Goal: Task Accomplishment & Management: Complete application form

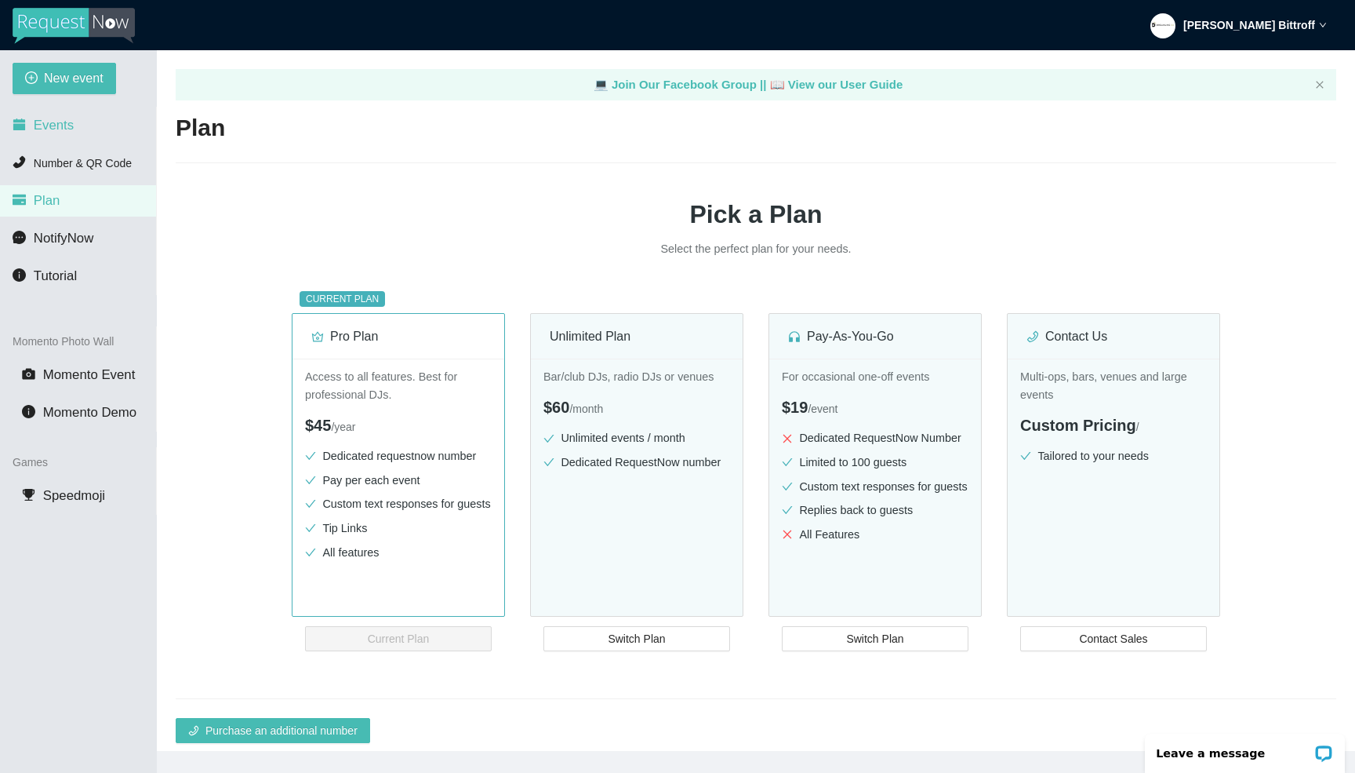
click at [60, 133] on li "Events" at bounding box center [78, 125] width 156 height 31
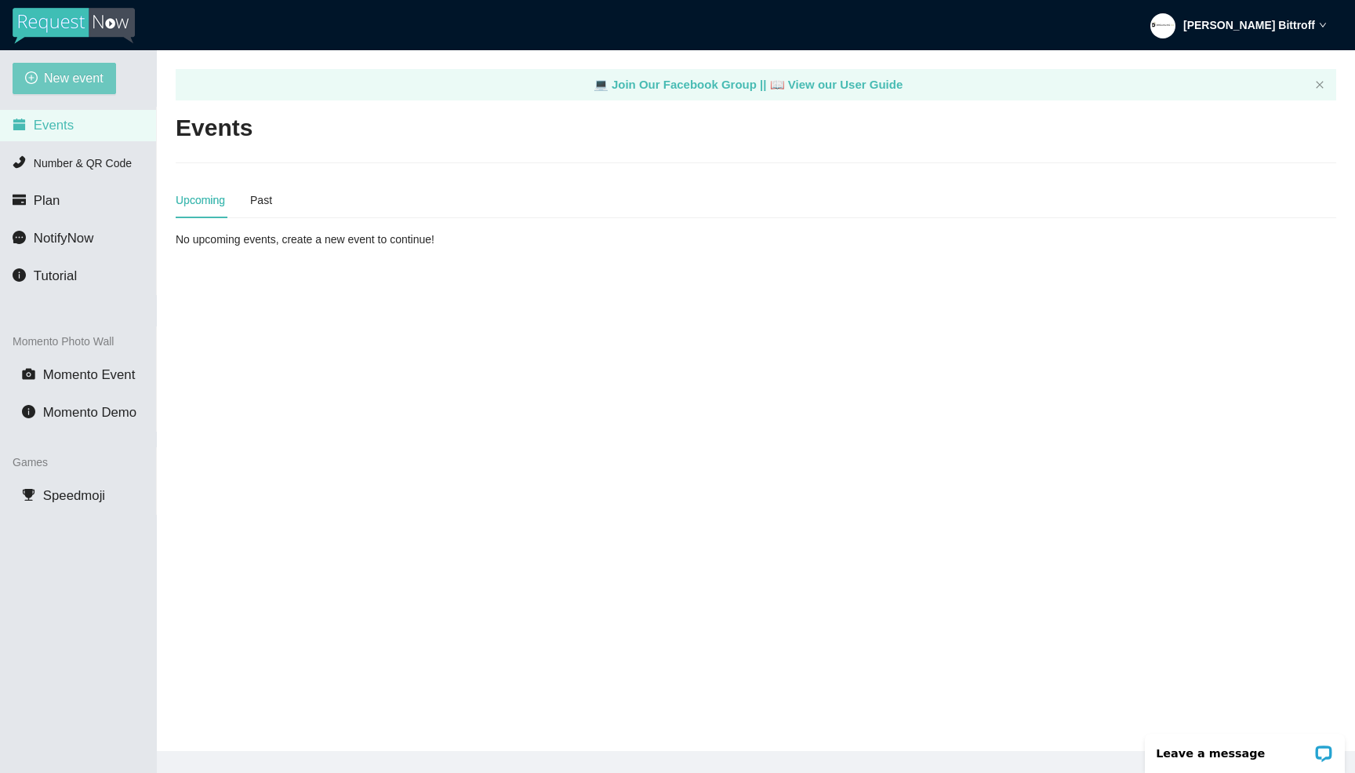
click at [77, 77] on span "New event" at bounding box center [74, 78] width 60 height 20
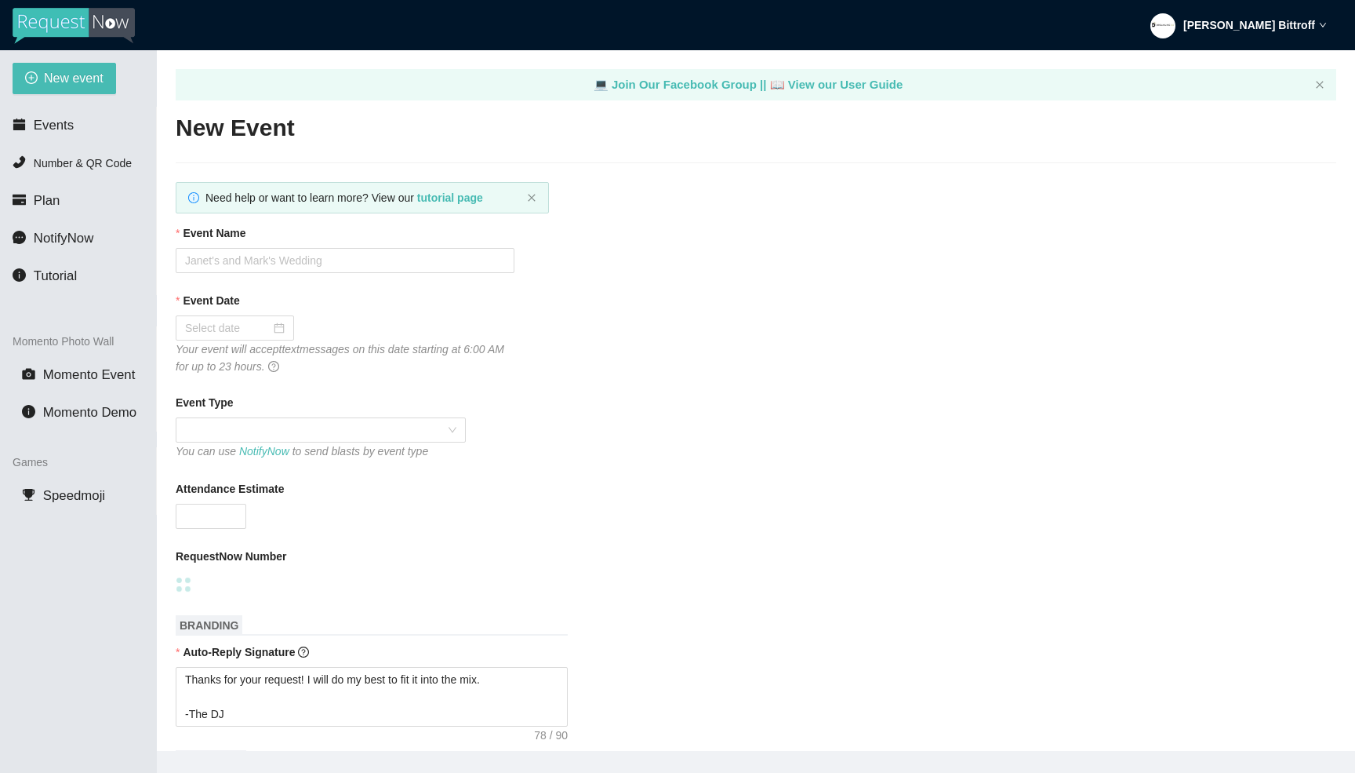
type textarea "Thanks for your request! I will do my best to fit it into the mix. -The DJ"
type textarea "Thanks for an awesome night! Thanks for your requests, and get home safe. 🎉 -Dr…"
type textarea "Thanks for your request! I will do my best to fit it into the mix. -The DJ"
type textarea "Thanks for an awesome night! Thanks for your requests, and get home safe. 🎉 -Dr…"
click at [271, 255] on input "Event Name" at bounding box center [345, 260] width 339 height 25
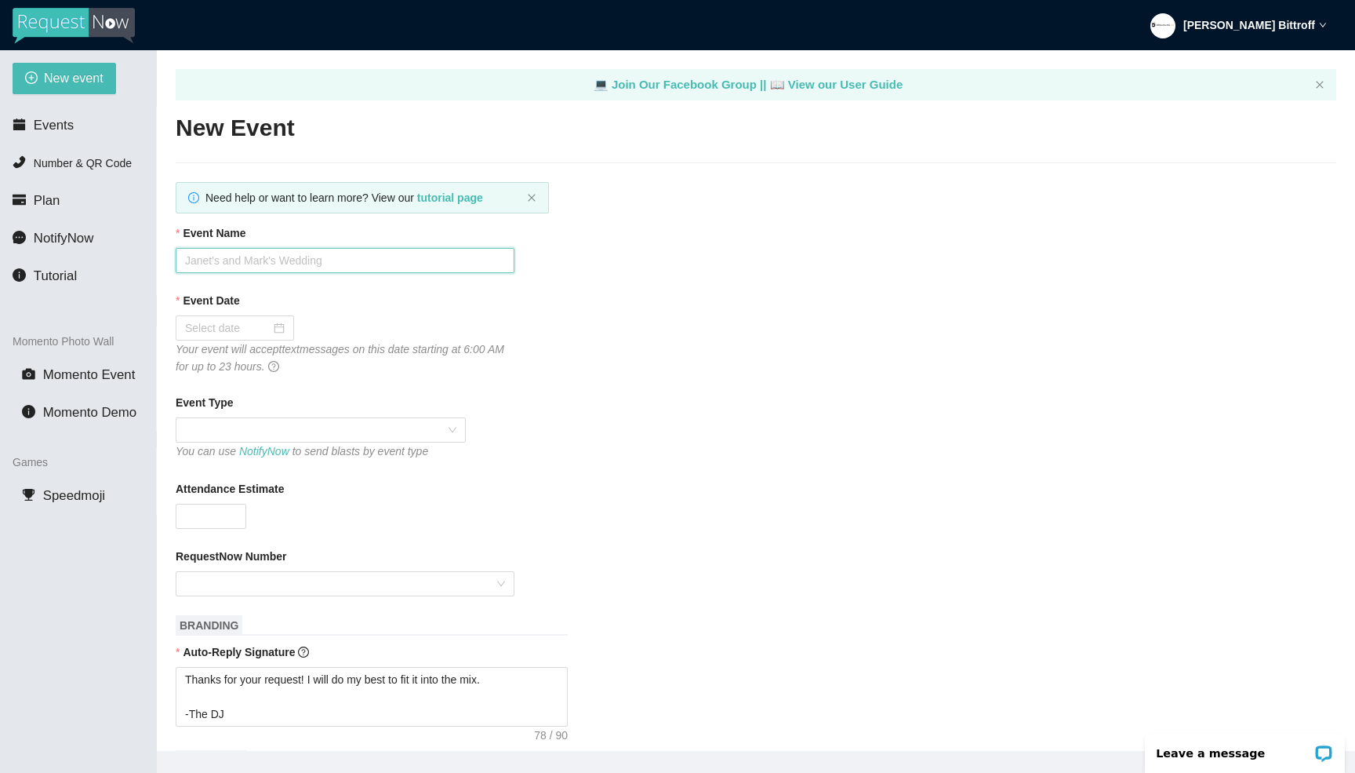
paste input "Samson & [PERSON_NAME]'s Wedding"
type input "Samson & [PERSON_NAME]'s Wedding"
click at [232, 318] on div at bounding box center [235, 327] width 118 height 25
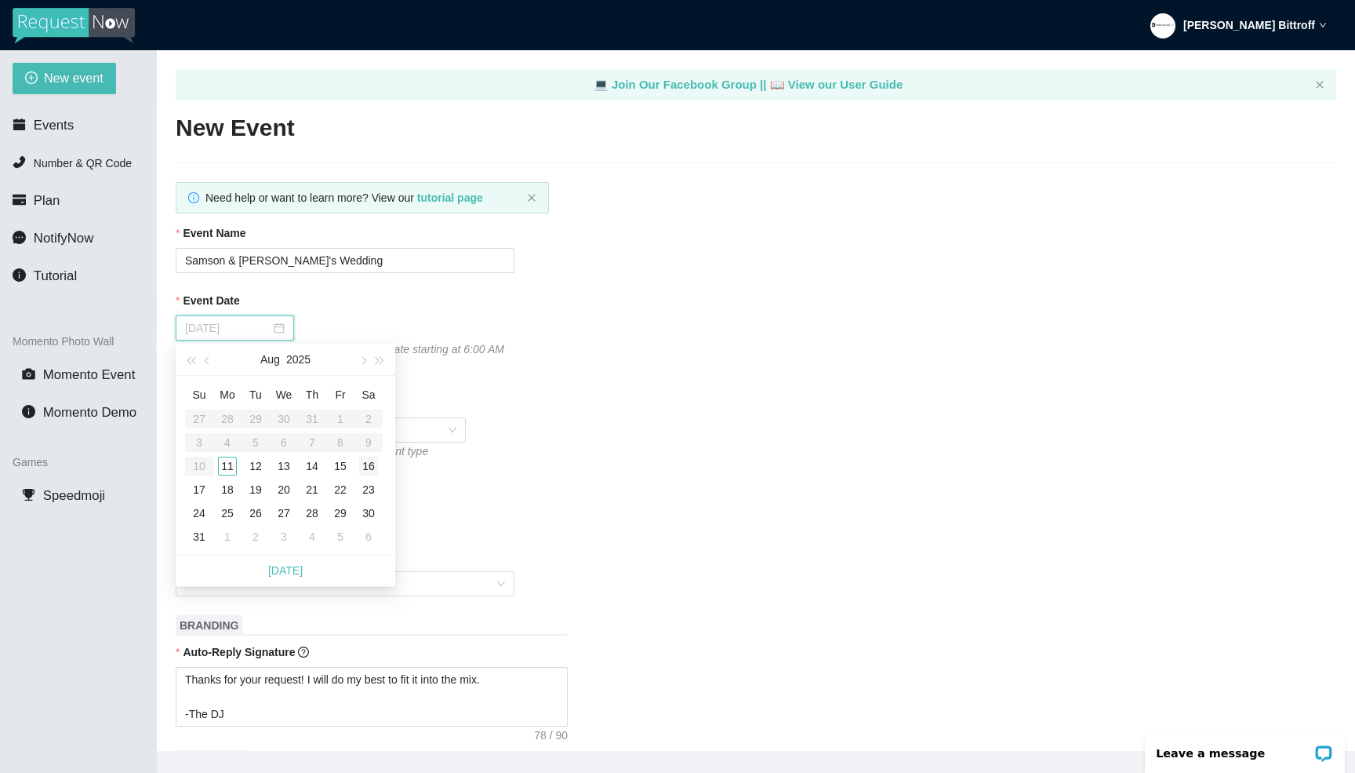
type input "[DATE]"
click at [367, 468] on div "16" at bounding box center [368, 465] width 19 height 19
type textarea "Thanks for your request! I will do my best to fit it into the mix. -The DJ"
type textarea "Thanks for an awesome night! Thanks for your requests, and get home safe. 🎉 -Dr…"
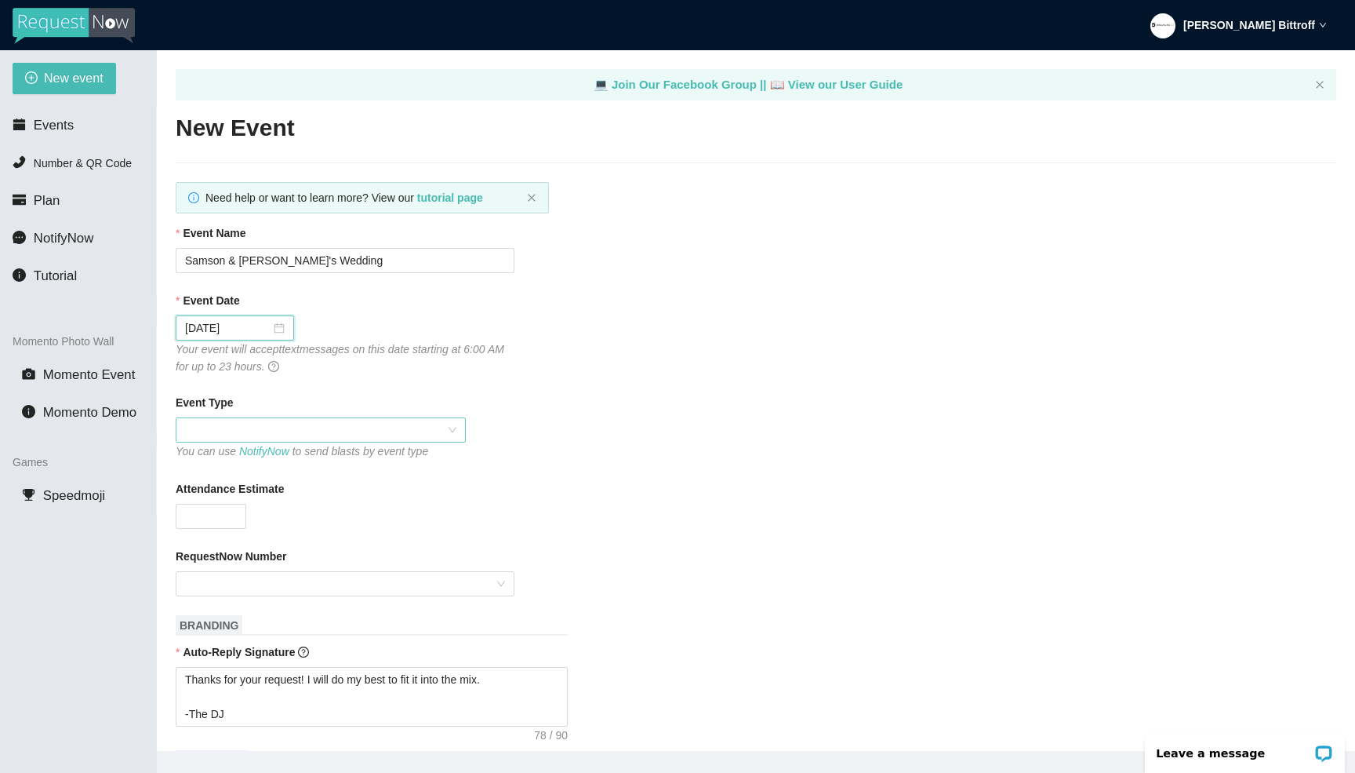
click at [248, 434] on span at bounding box center [320, 430] width 271 height 24
type textarea "Thanks for your request! I will do my best to fit it into the mix. -The DJ"
type textarea "Thanks for an awesome night! Thanks for your requests, and get home safe. 🎉 -Dr…"
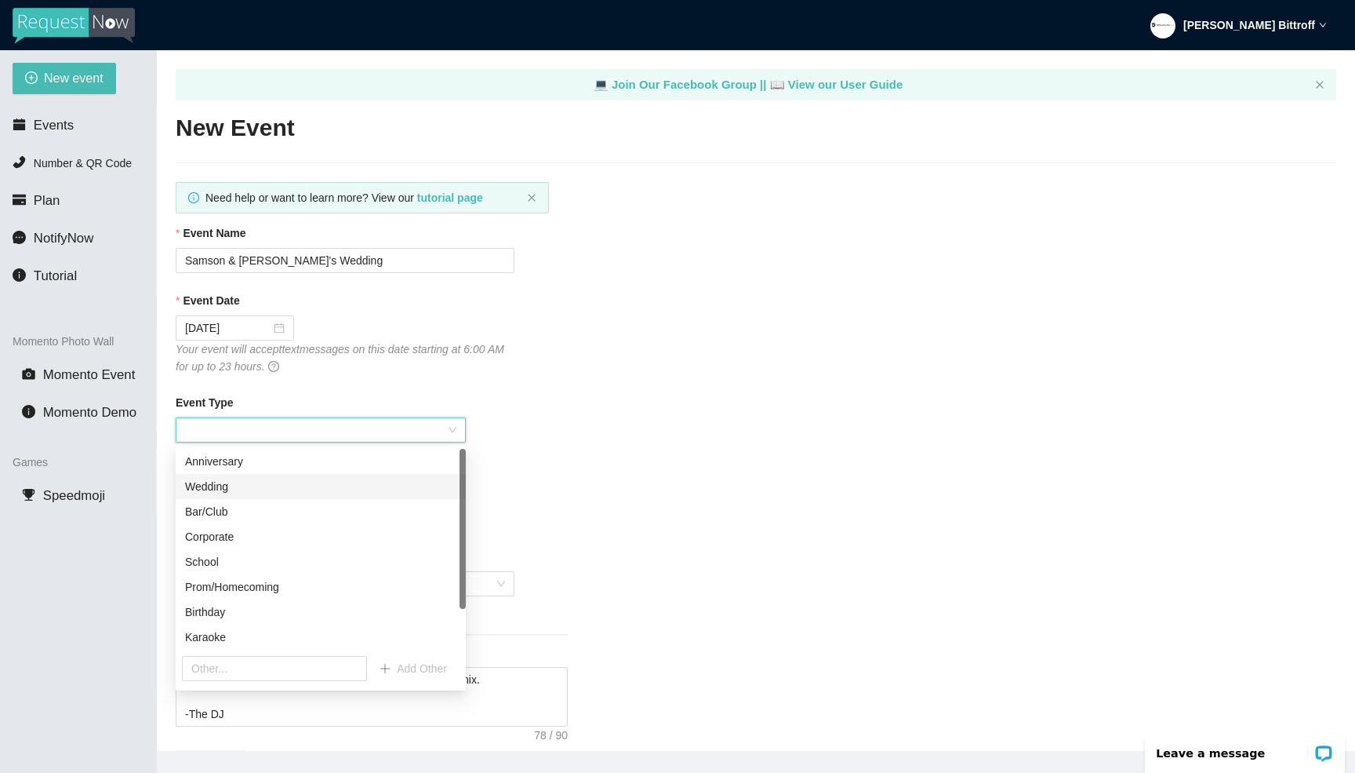
click at [230, 483] on div "Wedding" at bounding box center [320, 486] width 271 height 17
type textarea "Thanks for your request! I will do my best to fit it into the mix. -The DJ"
type textarea "Thanks for an awesome night! Thanks for your requests, and get home safe. 🎉 -Dr…"
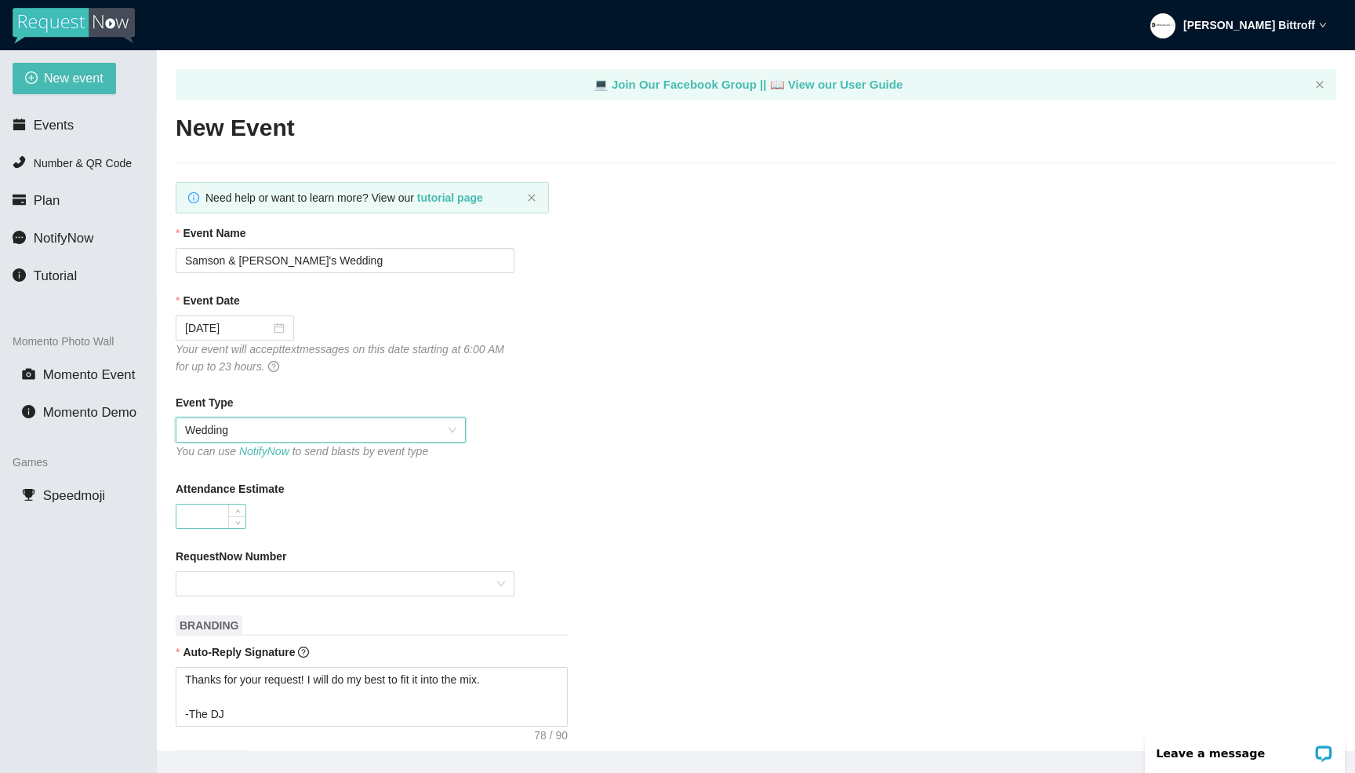
click at [201, 511] on input "Attendance Estimate" at bounding box center [210, 516] width 69 height 24
type input "80"
click at [204, 575] on input "RequestNow Number" at bounding box center [339, 584] width 309 height 24
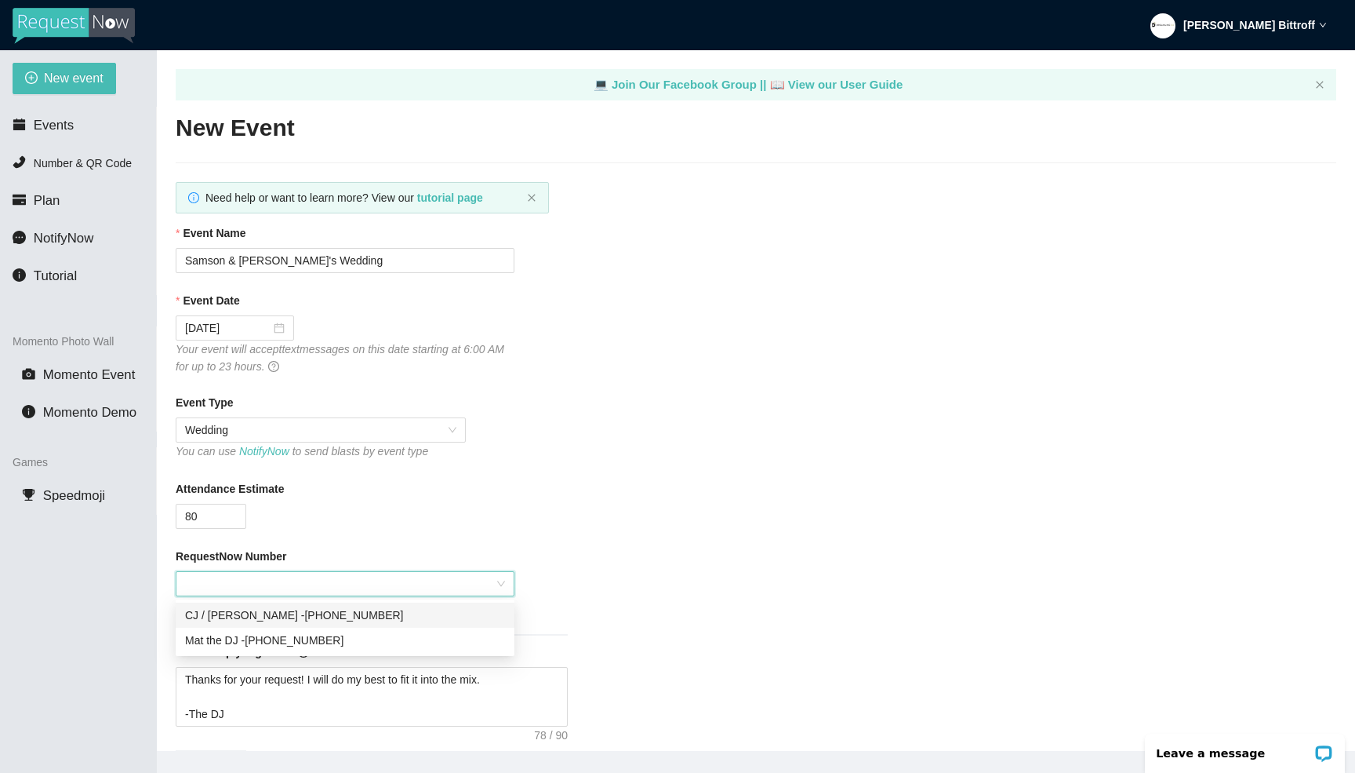
click at [239, 619] on div "CJ / [PERSON_NAME] - [PHONE_NUMBER]" at bounding box center [345, 614] width 320 height 17
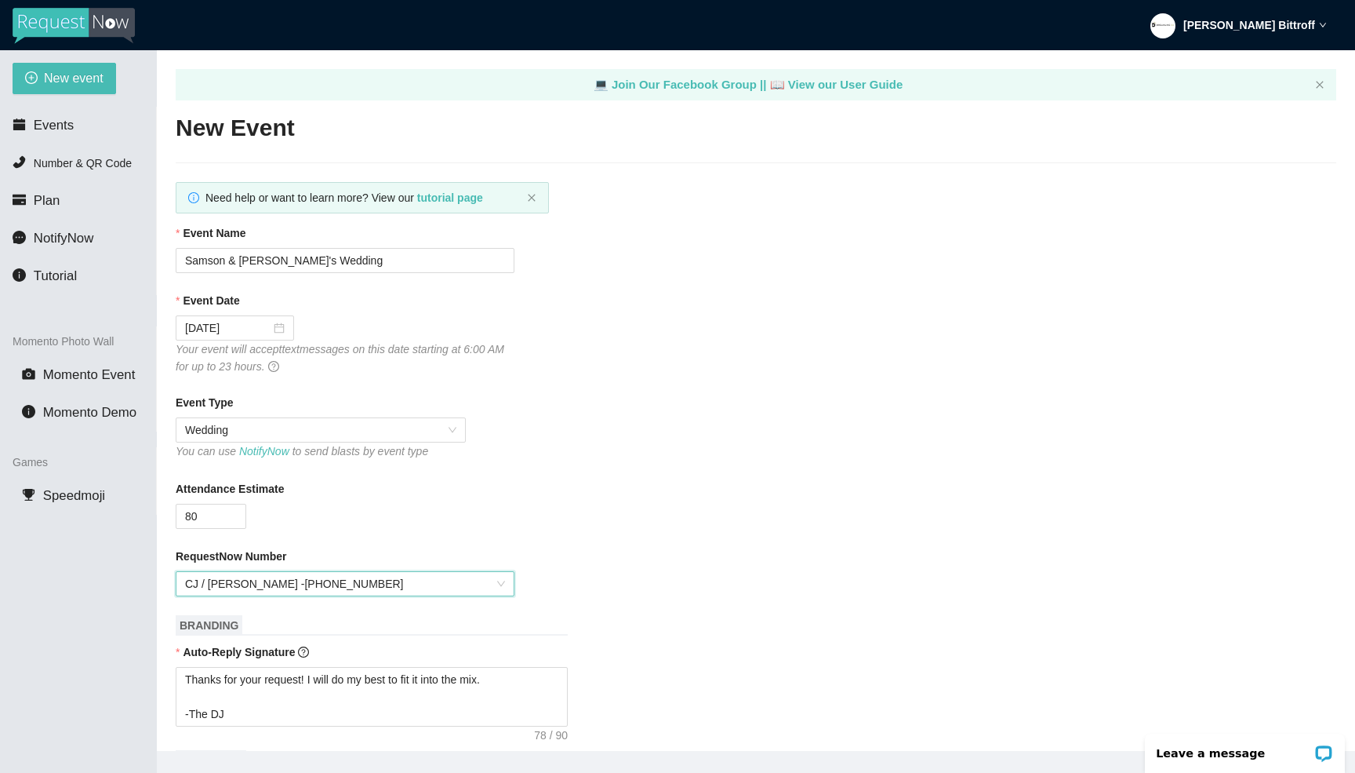
click at [399, 491] on div "Attendance Estimate" at bounding box center [756, 492] width 1161 height 24
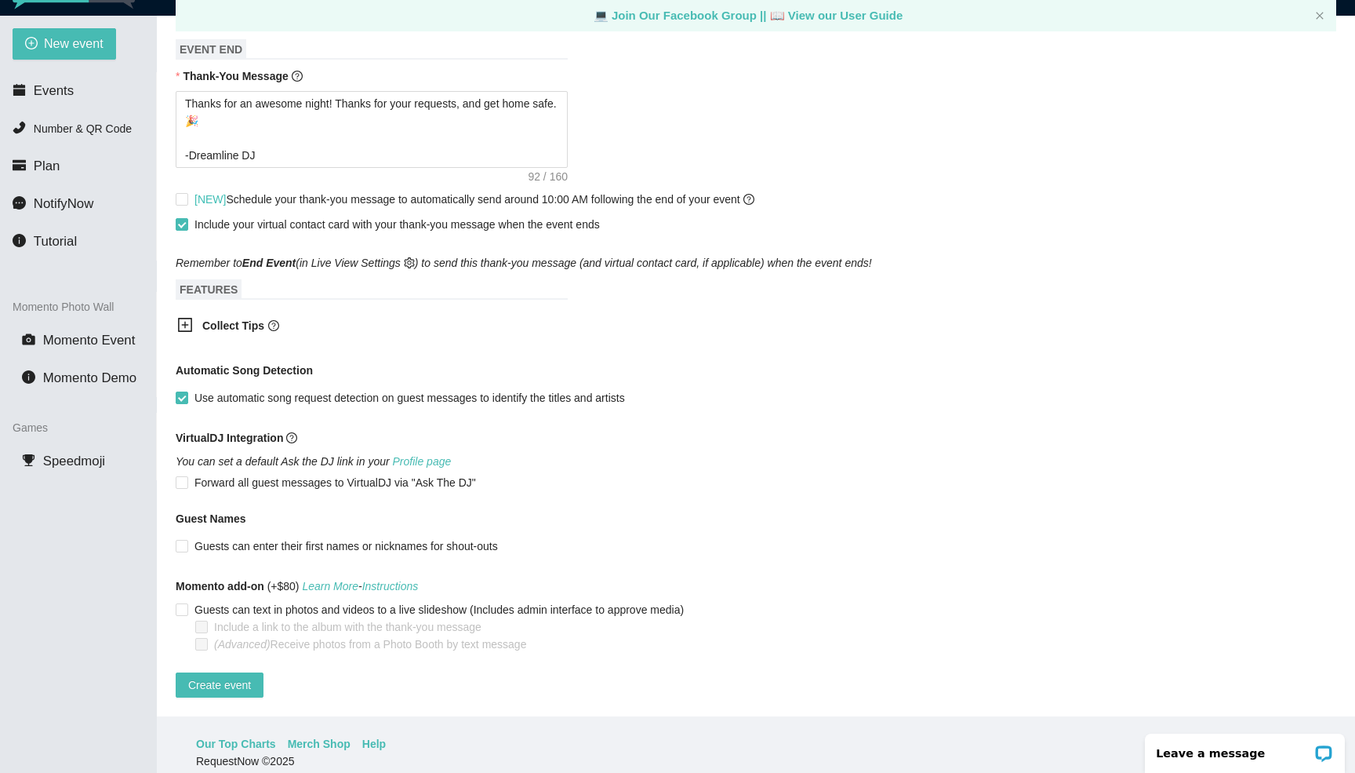
scroll to position [49, 0]
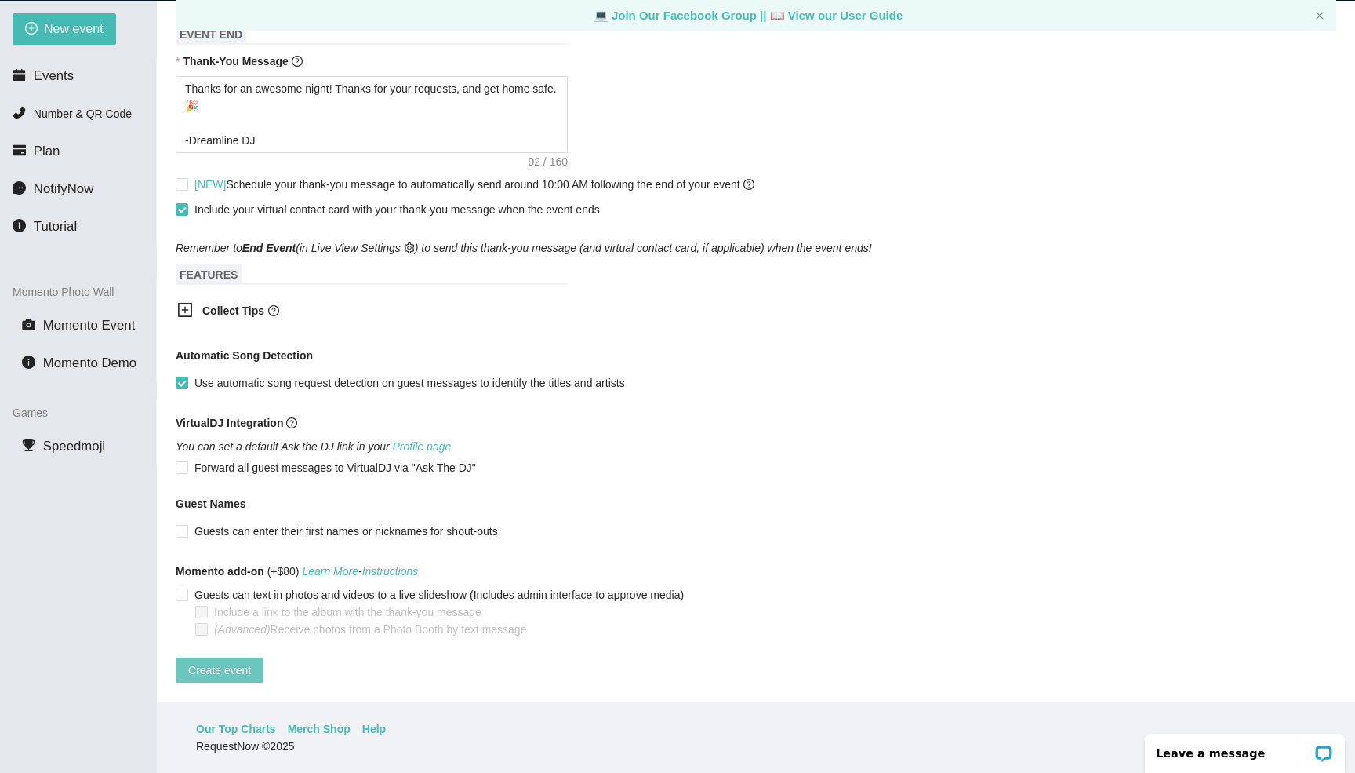
click at [226, 661] on span "Create event" at bounding box center [219, 669] width 63 height 17
type textarea "Thanks for your request! I will do my best to fit it into the mix. -The DJ"
type textarea "Thanks for an awesome night! Thanks for your requests, and get home safe. 🎉 -Dr…"
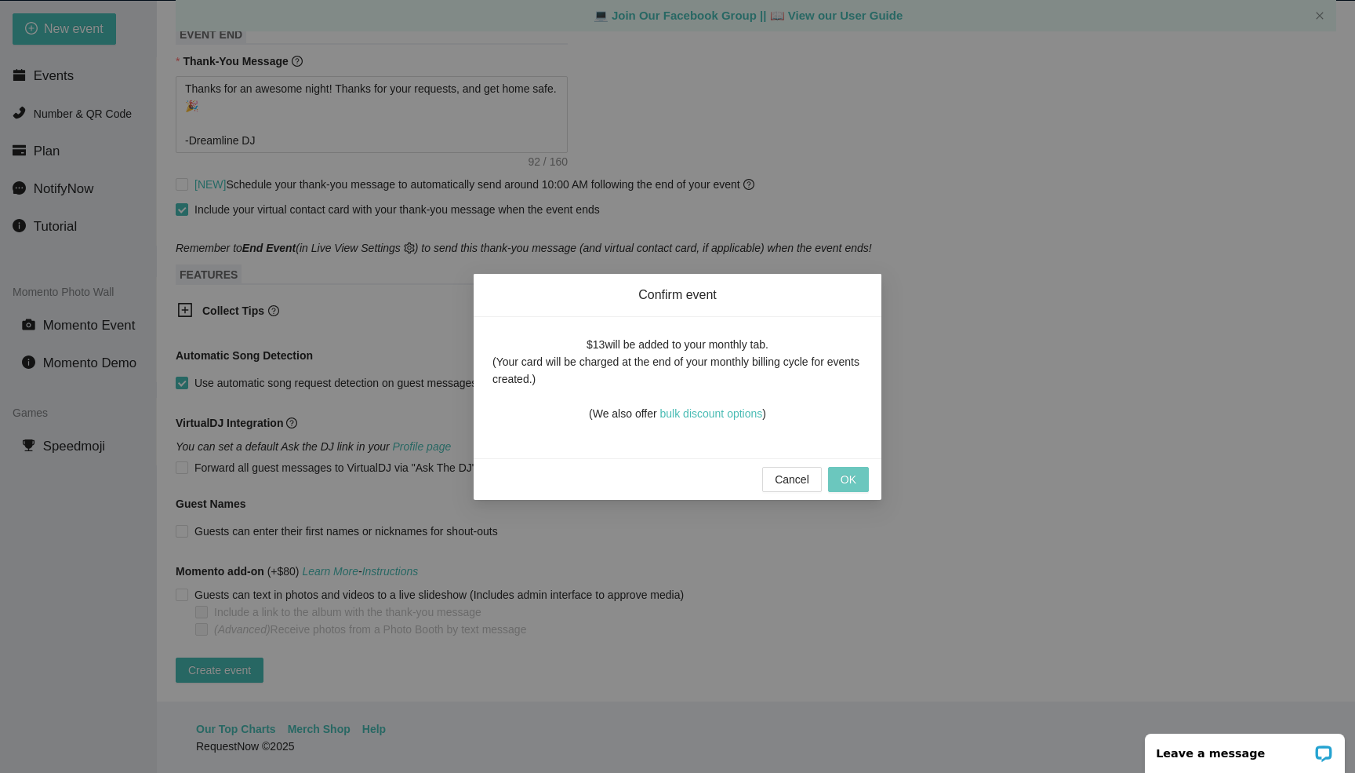
click at [853, 482] on span "OK" at bounding box center [849, 479] width 16 height 17
type textarea "Thanks for your request! I will do my best to fit it into the mix. -The DJ"
type textarea "Thanks for an awesome night! Thanks for your requests, and get home safe. 🎉 -Dr…"
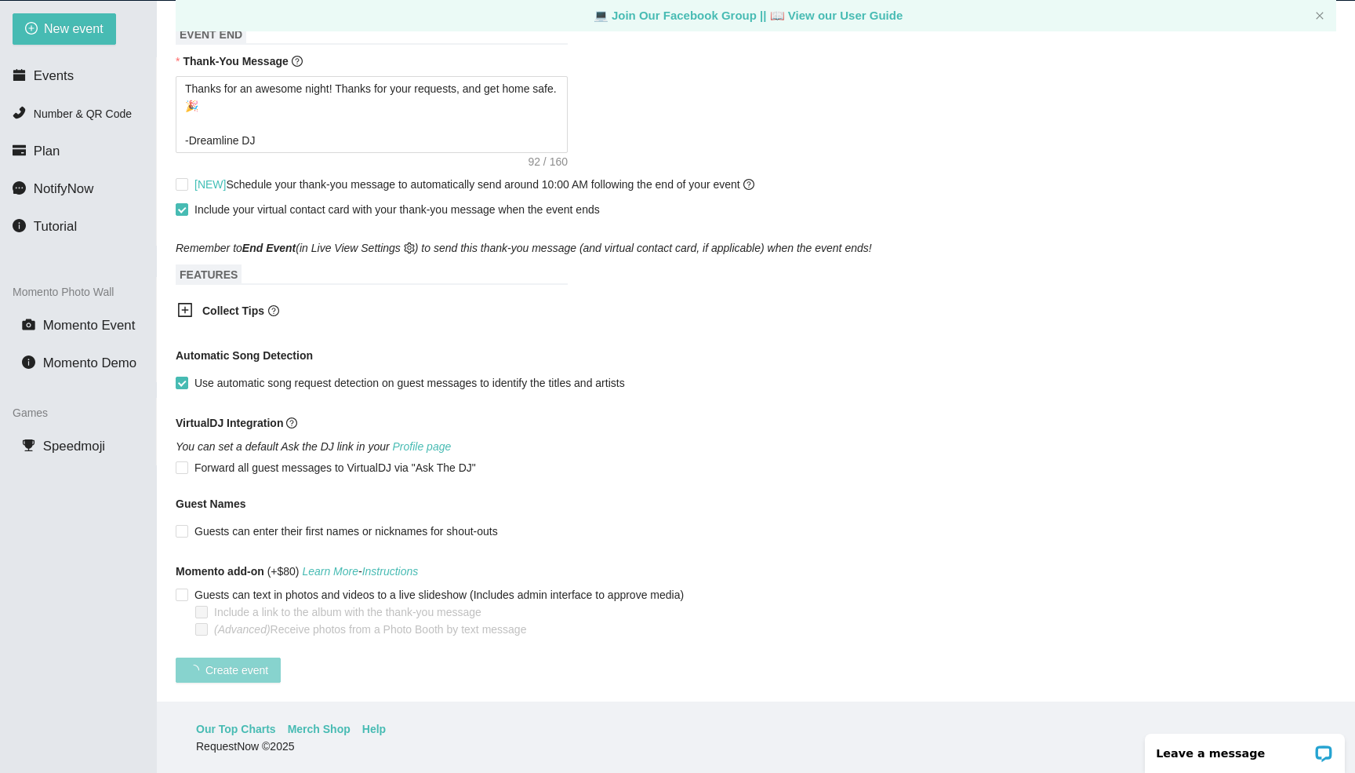
scroll to position [87, 0]
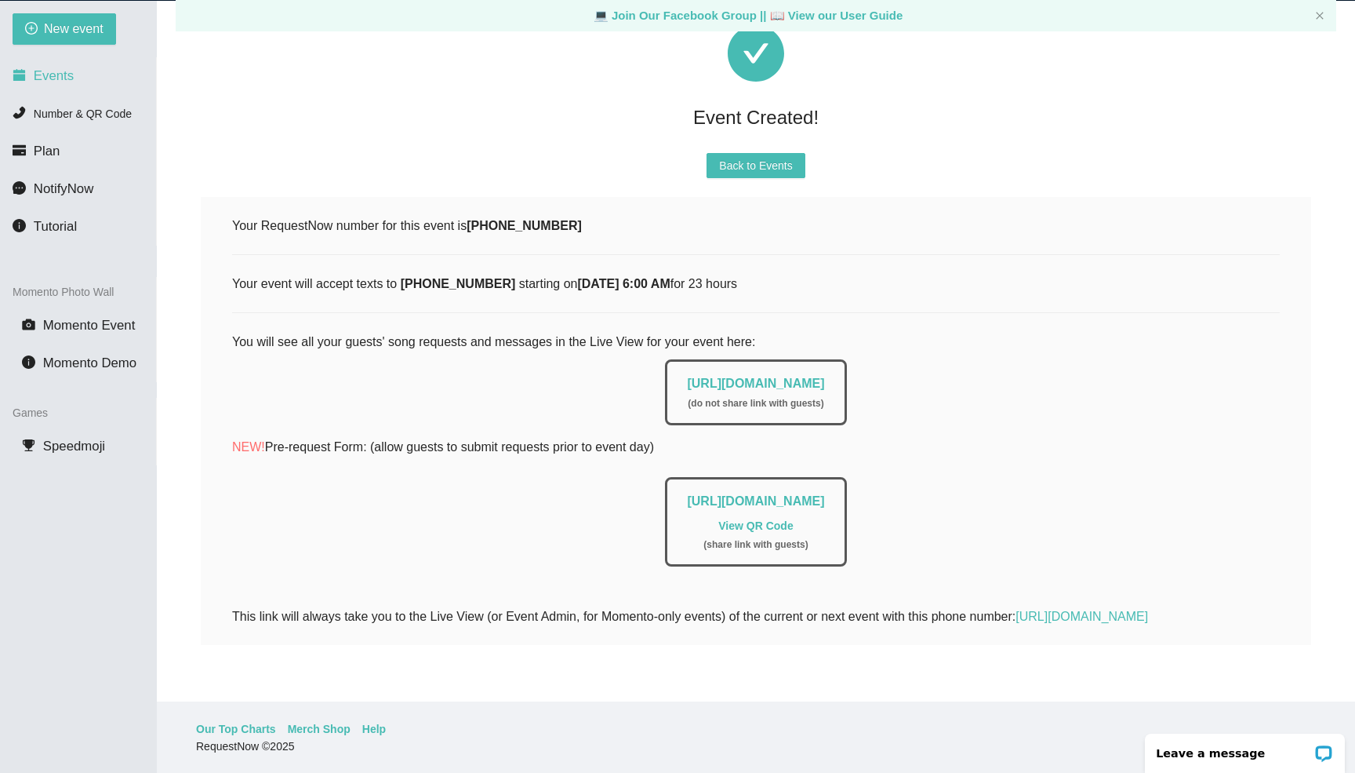
click at [59, 70] on span "Events" at bounding box center [54, 75] width 40 height 15
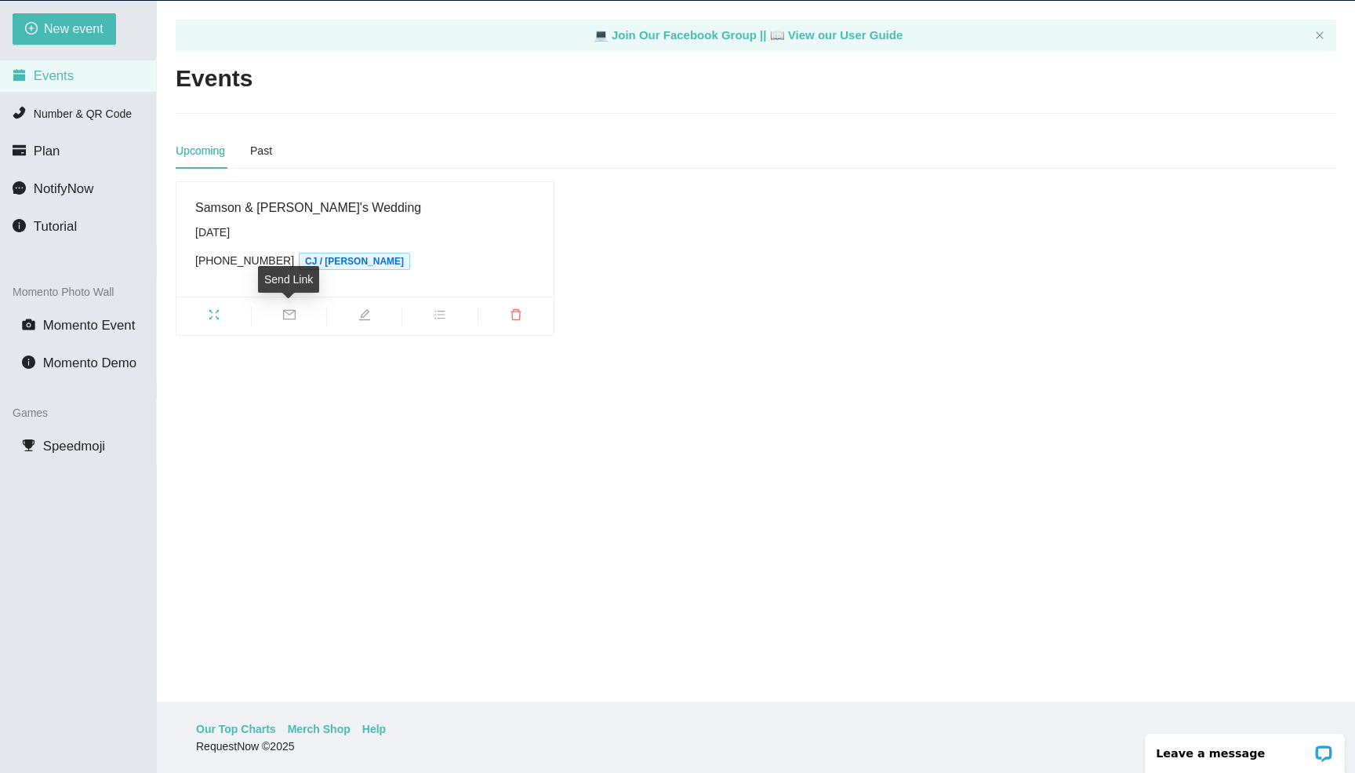
click at [286, 317] on icon "mail" at bounding box center [289, 314] width 13 height 13
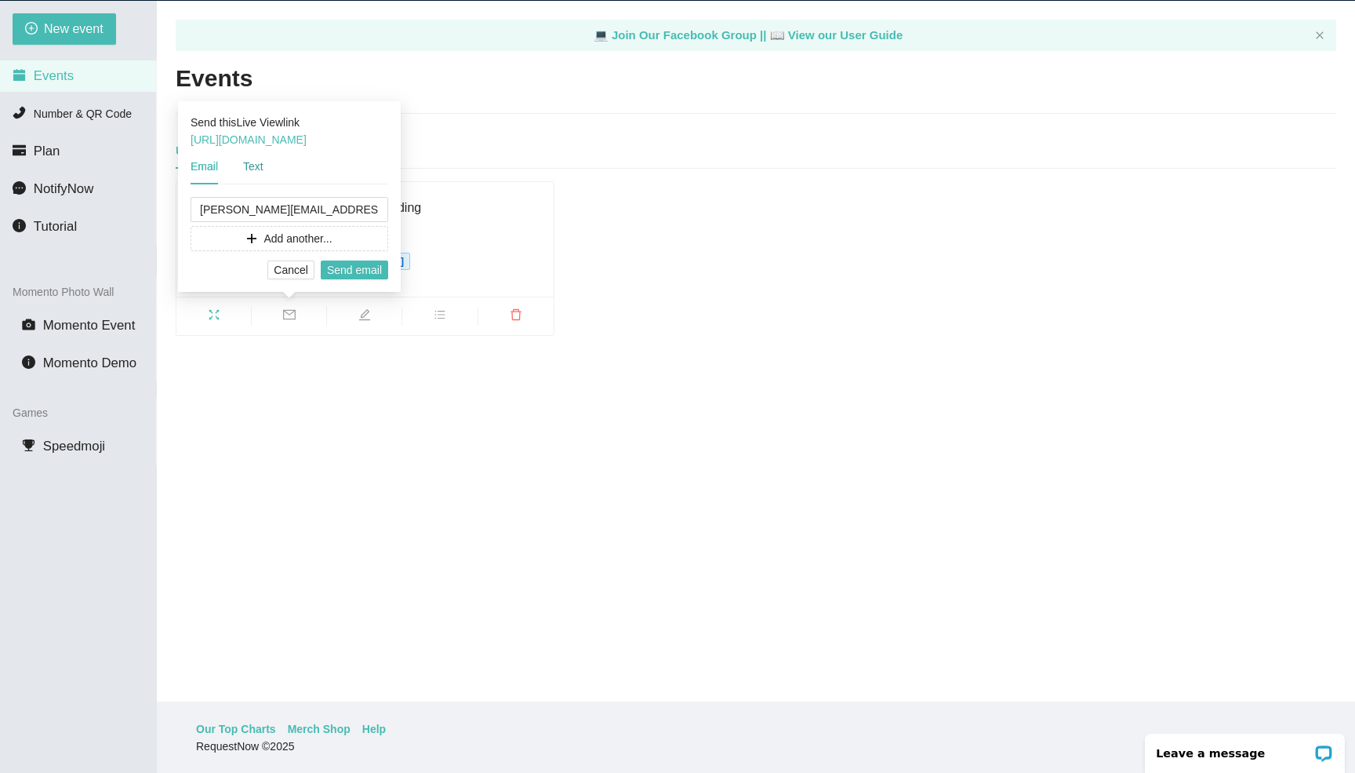
click at [247, 170] on div "Text" at bounding box center [253, 166] width 20 height 17
drag, startPoint x: 387, startPoint y: 139, endPoint x: 191, endPoint y: 147, distance: 197.0
click at [191, 147] on div "Send this Live View link [URL][DOMAIN_NAME]" at bounding box center [290, 131] width 198 height 35
copy link "[URL][DOMAIN_NAME]"
